Goal: Information Seeking & Learning: Find specific fact

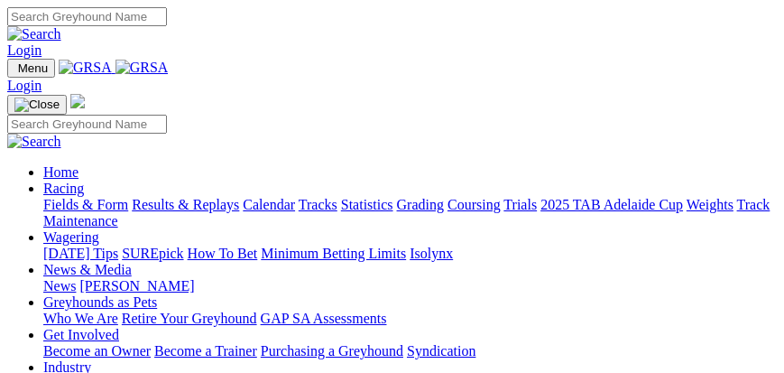
click at [128, 212] on link "Fields & Form" at bounding box center [85, 204] width 85 height 15
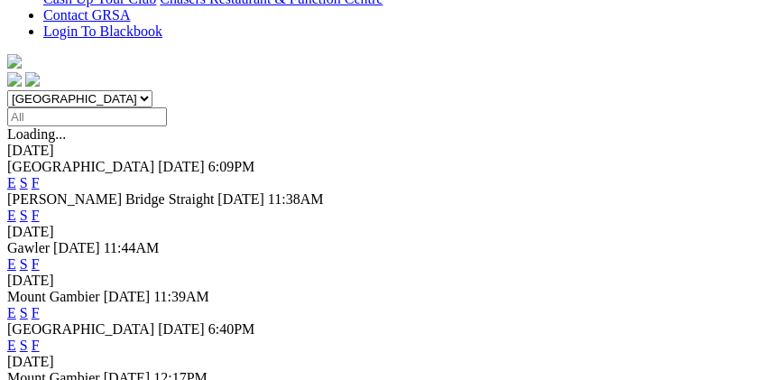
scroll to position [515, 0]
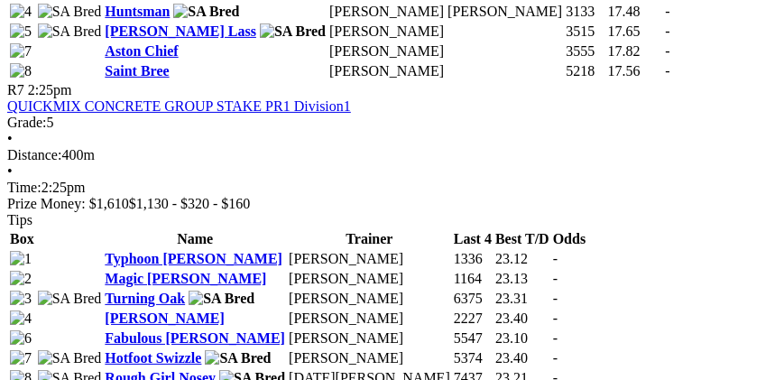
scroll to position [2578, 0]
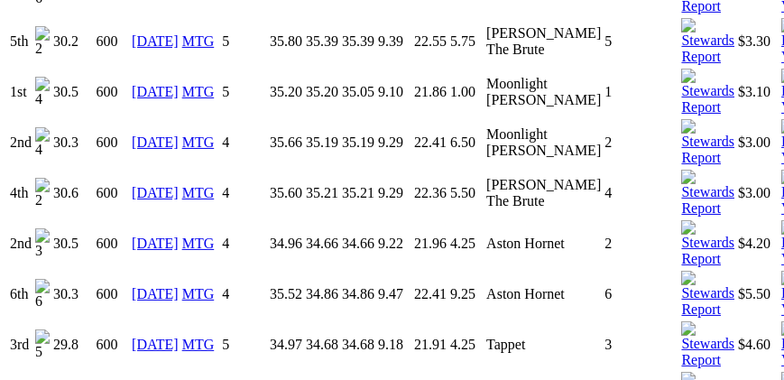
scroll to position [2474, 0]
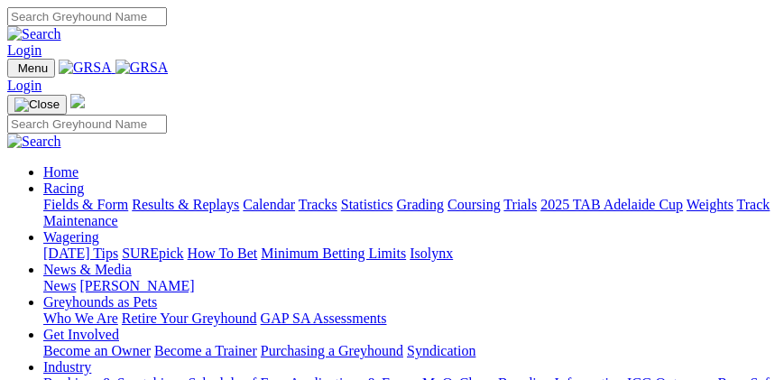
click at [14, 72] on img "Toggle navigation" at bounding box center [14, 72] width 0 height 0
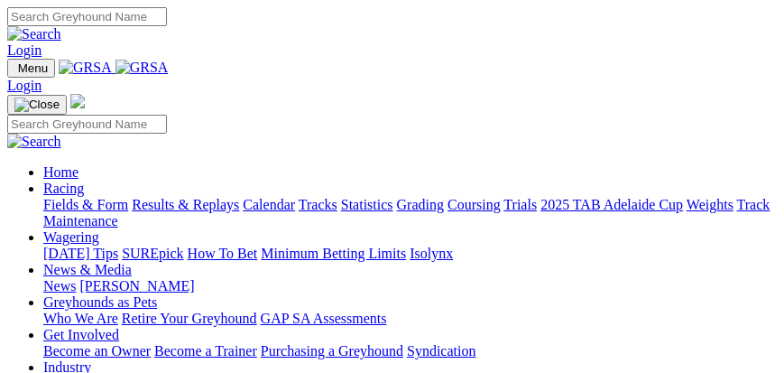
click at [84, 188] on link "Racing" at bounding box center [63, 187] width 41 height 15
click at [84, 196] on link "Racing" at bounding box center [63, 187] width 41 height 15
click at [128, 212] on link "Fields & Form" at bounding box center [85, 204] width 85 height 15
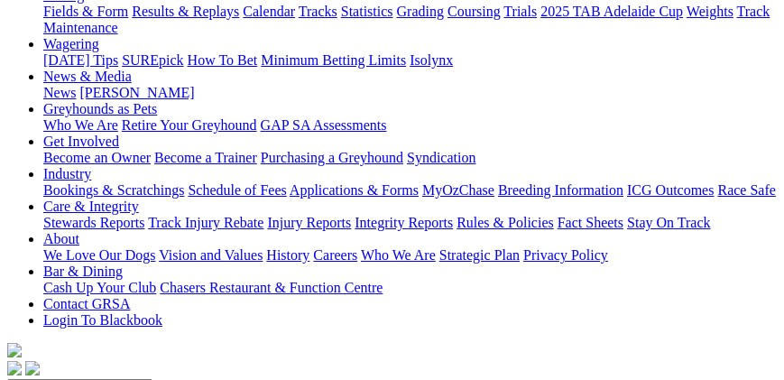
scroll to position [257, 0]
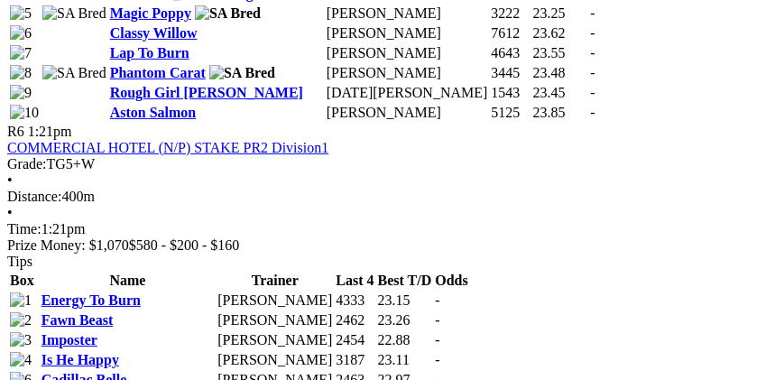
scroll to position [2423, 0]
